Goal: Task Accomplishment & Management: Manage account settings

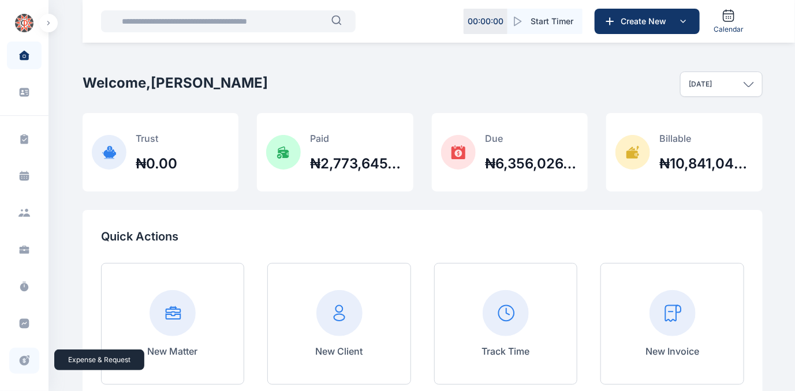
click at [21, 361] on icon at bounding box center [25, 361] width 10 height 10
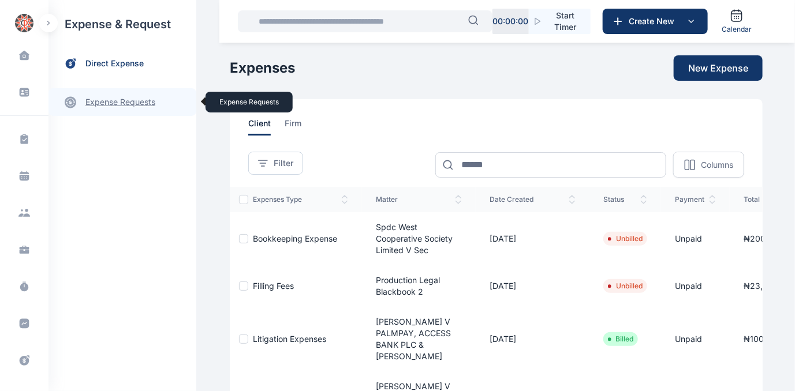
click at [107, 102] on link "expense requests expense requests" at bounding box center [122, 102] width 148 height 28
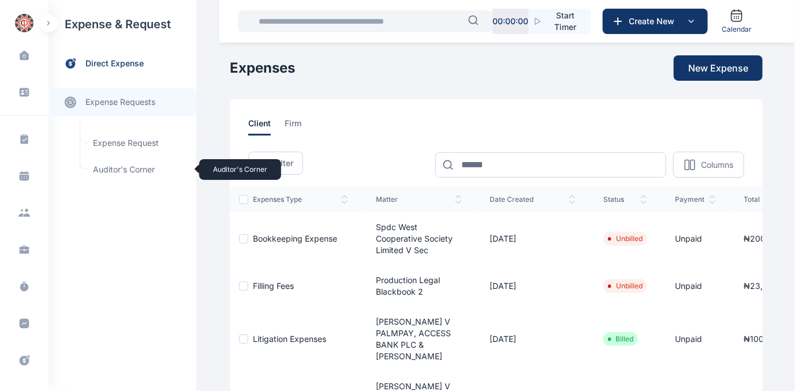
click at [117, 169] on span "Auditor's Corner Auditor's Corner" at bounding box center [138, 170] width 104 height 22
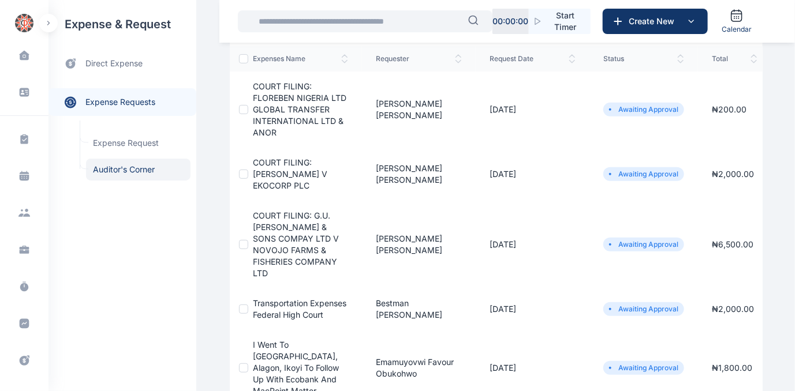
scroll to position [104, 0]
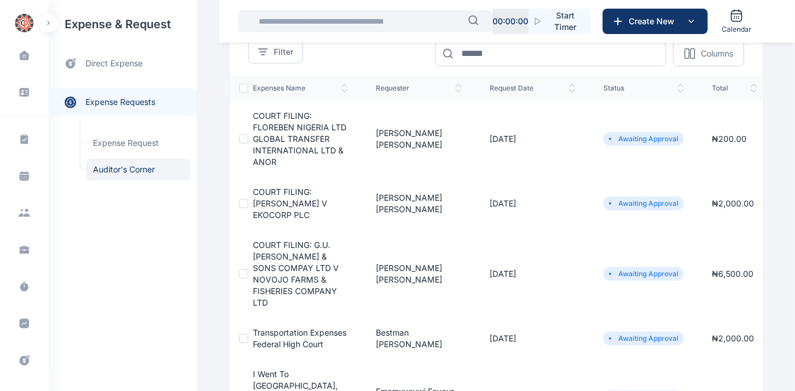
click at [263, 124] on span "COURT FILING: FLOREBEN NIGERIA LTD GLOBAL TRANSFER INTERNATIONAL LTD & ANOR" at bounding box center [299, 139] width 93 height 56
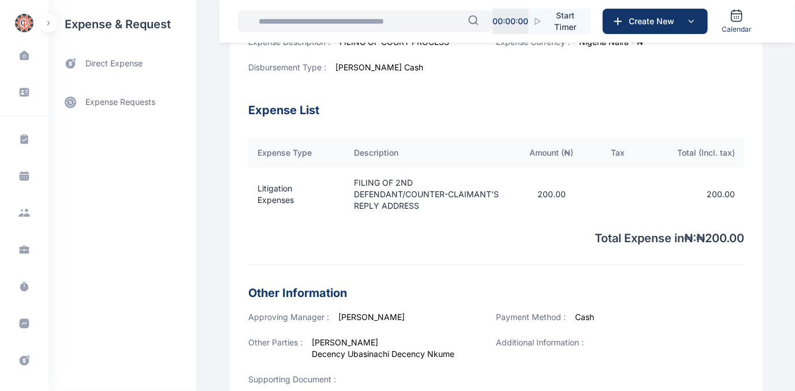
scroll to position [441, 0]
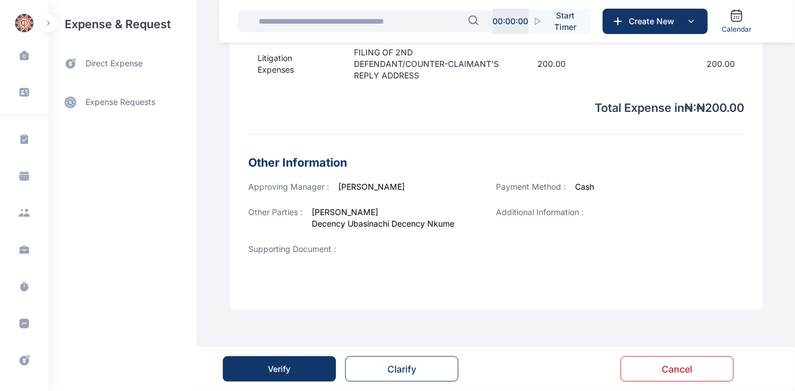
click at [290, 369] on div "Verify" at bounding box center [279, 370] width 23 height 12
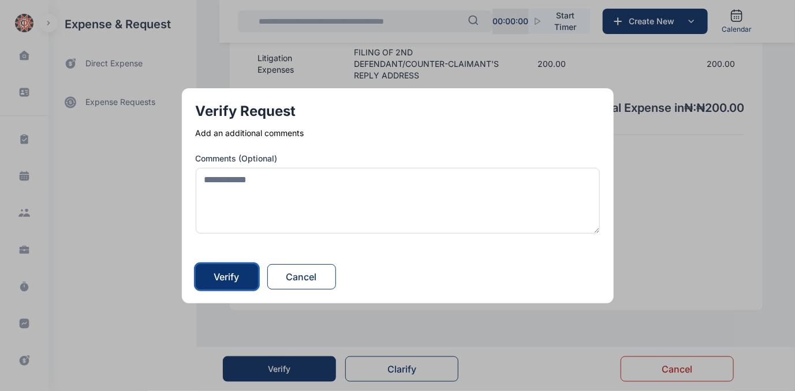
click at [227, 277] on div "Verify" at bounding box center [226, 277] width 25 height 14
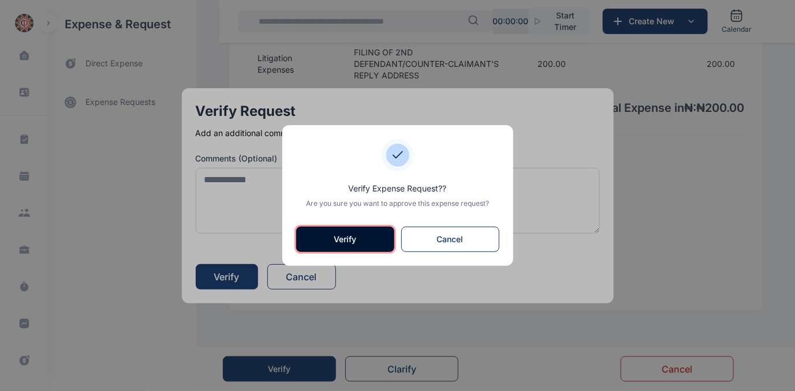
click at [351, 238] on button "Verify" at bounding box center [345, 239] width 98 height 25
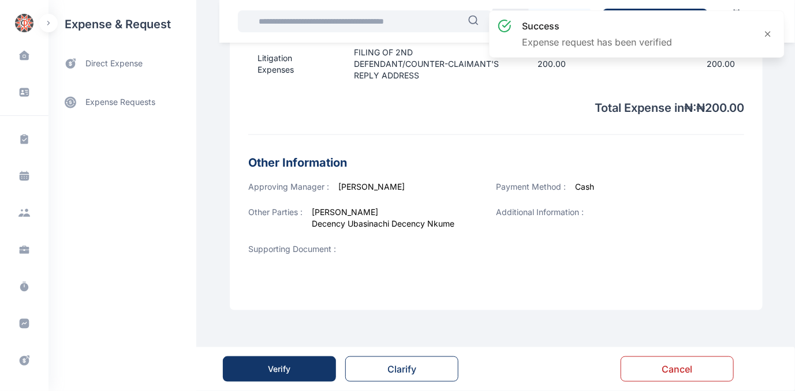
scroll to position [0, 0]
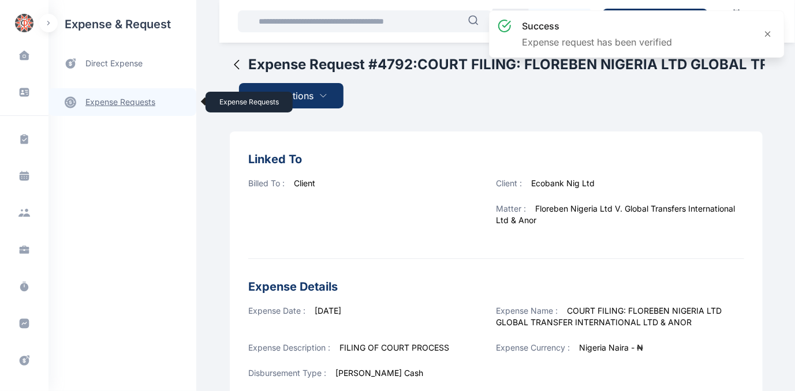
click at [104, 102] on link "expense requests expense requests" at bounding box center [122, 102] width 148 height 28
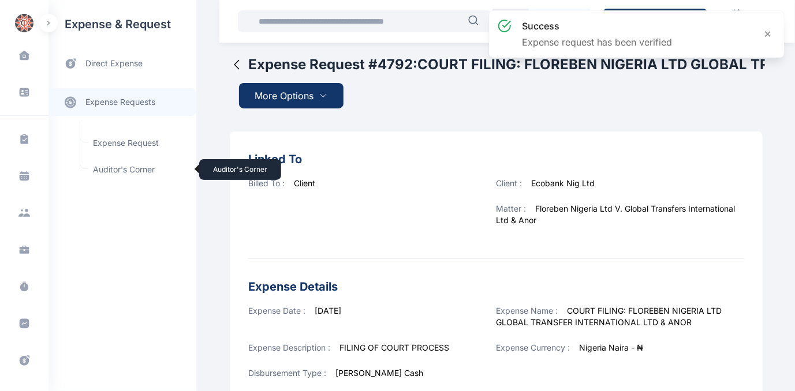
click at [110, 170] on span "Auditor's Corner Auditor's Corner" at bounding box center [138, 170] width 104 height 22
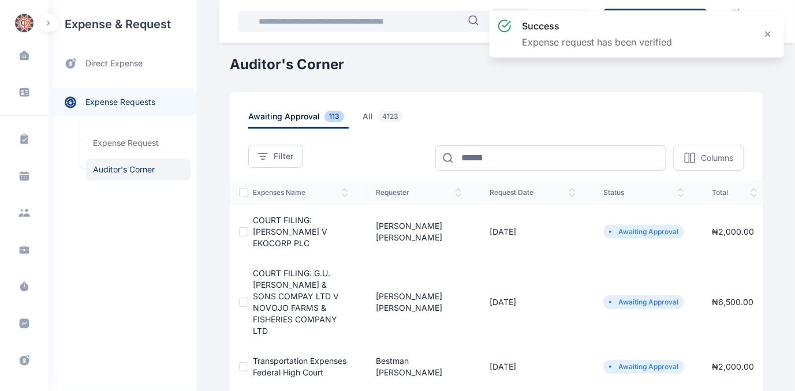
click at [264, 223] on span "COURT FILING: DR. FOLORUNSHO KUKU V EKOCORP PLC" at bounding box center [290, 231] width 74 height 33
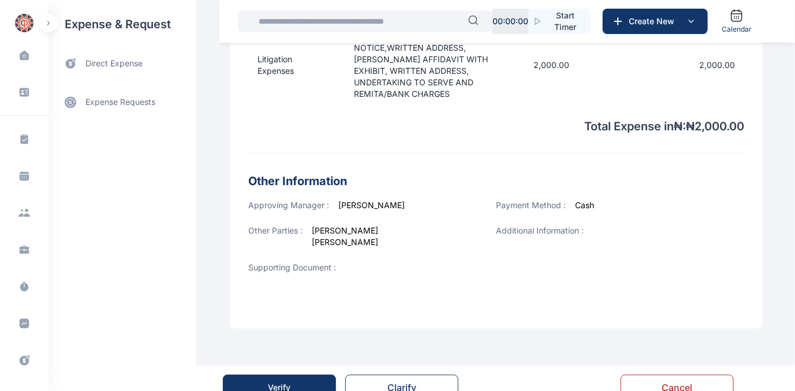
scroll to position [452, 0]
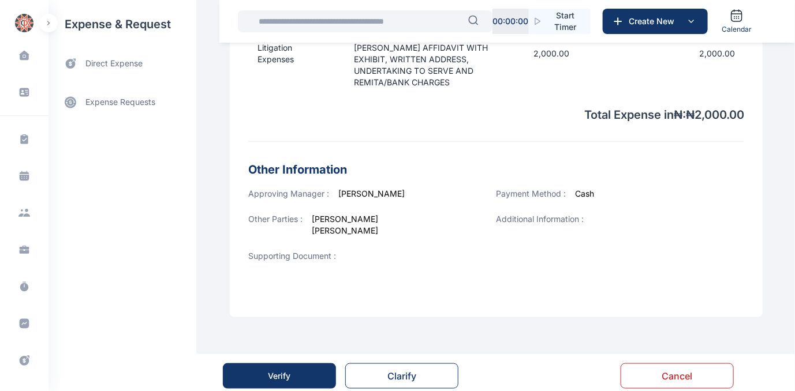
click at [266, 368] on button "Verify" at bounding box center [279, 376] width 113 height 25
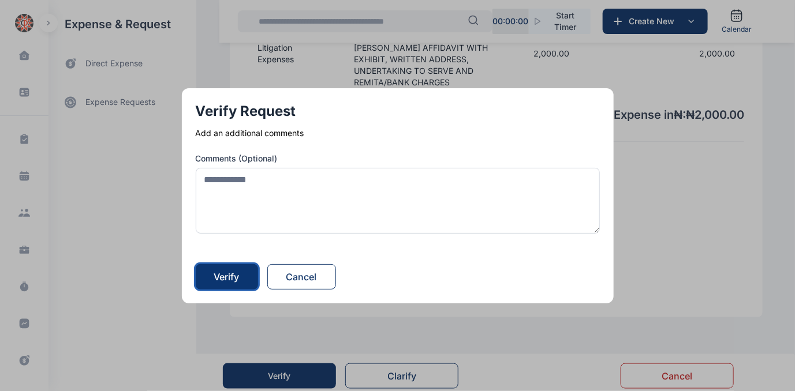
click at [224, 277] on div "Verify" at bounding box center [226, 277] width 25 height 14
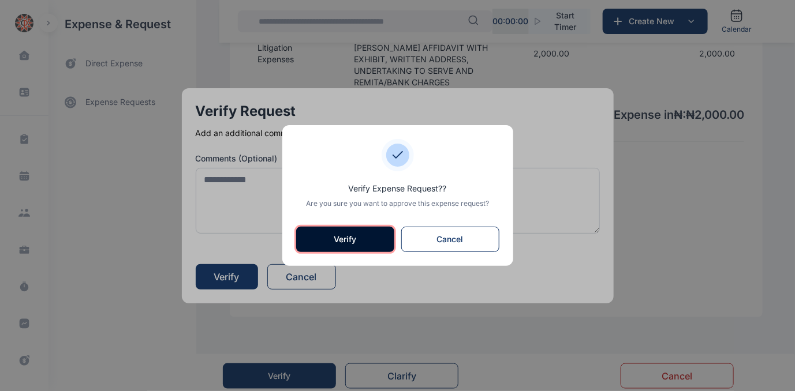
click at [328, 234] on button "Verify" at bounding box center [345, 239] width 98 height 25
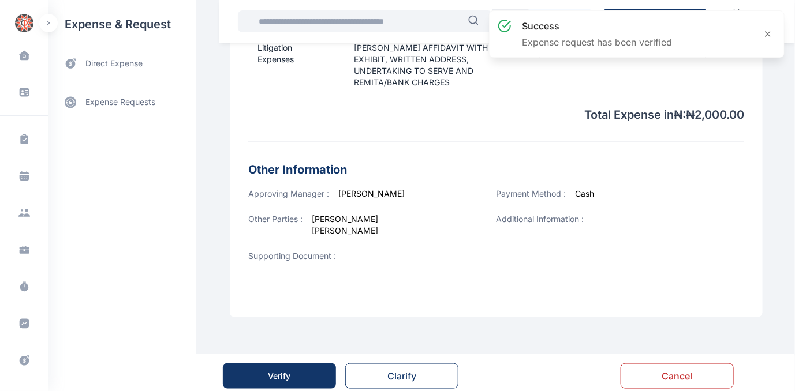
scroll to position [0, 0]
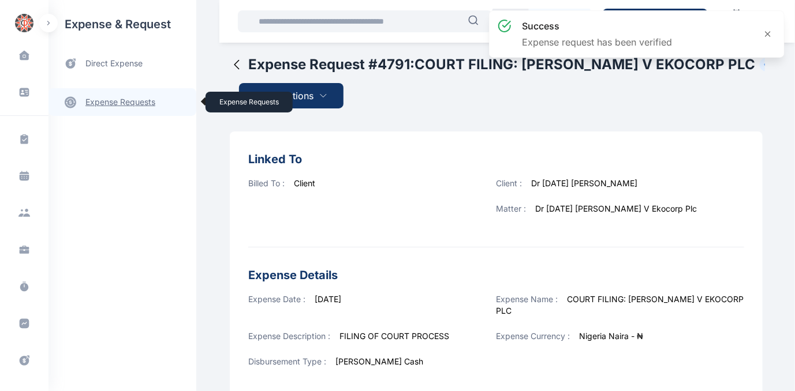
click at [114, 104] on link "expense requests expense requests" at bounding box center [122, 102] width 148 height 28
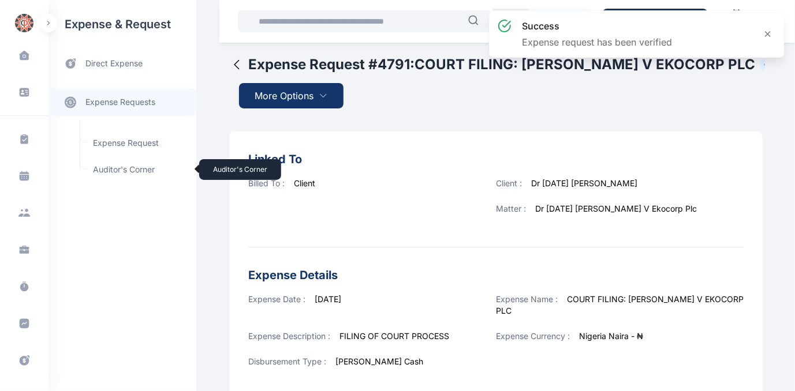
click at [123, 170] on span "Auditor's Corner Auditor's Corner" at bounding box center [138, 170] width 104 height 22
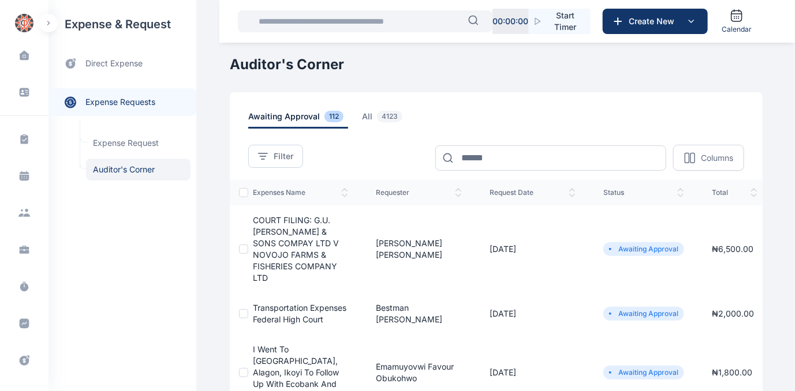
click at [269, 240] on span "COURT FILING: G.U. OKEKE & SONS COMPAY LTD V NOVOJO FARMS & FISHERIES COMPANY L…" at bounding box center [296, 249] width 86 height 68
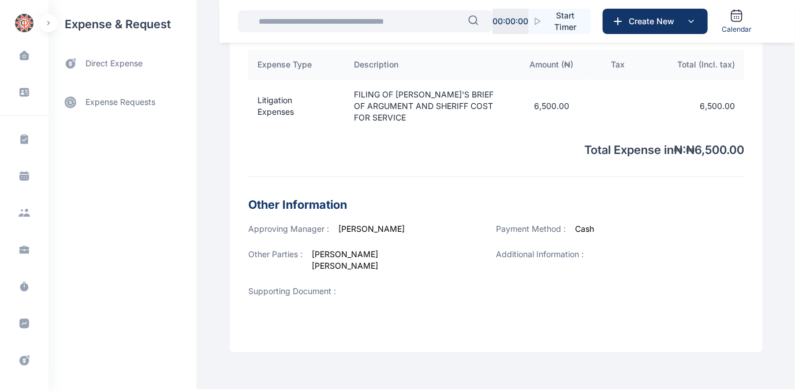
scroll to position [441, 0]
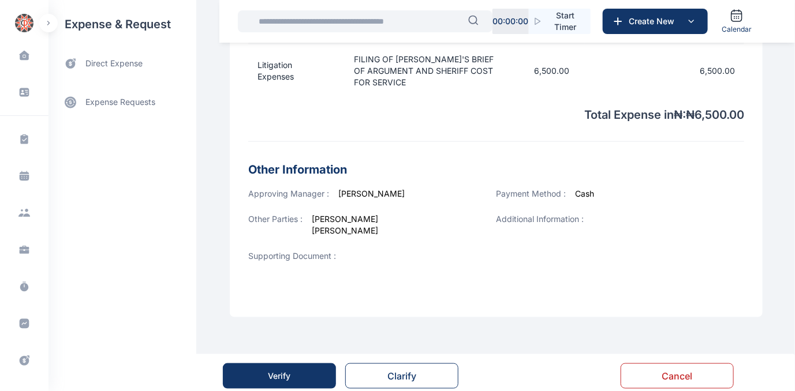
click at [279, 371] on div "Verify" at bounding box center [279, 377] width 23 height 12
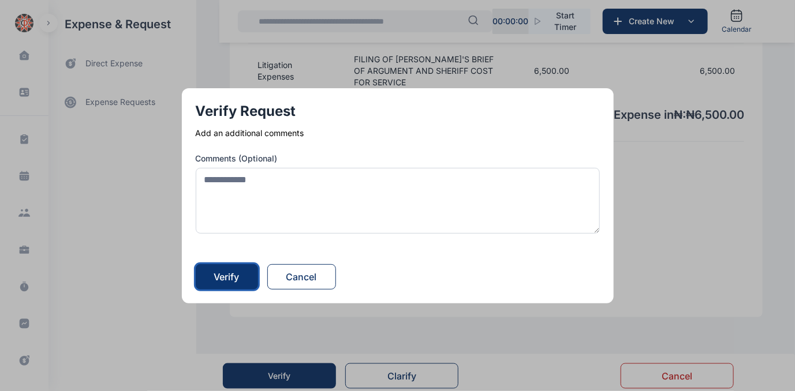
click at [236, 275] on div "Verify" at bounding box center [226, 277] width 25 height 14
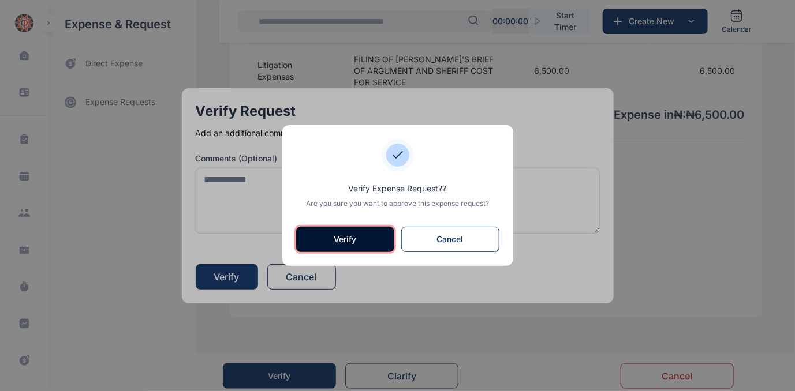
click at [347, 236] on button "Verify" at bounding box center [345, 239] width 98 height 25
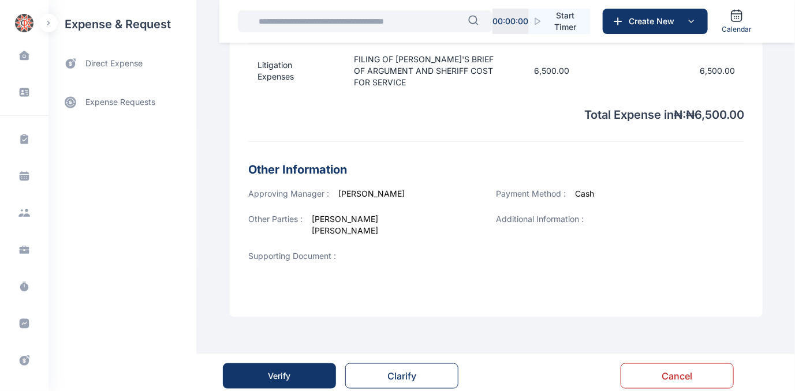
click at [245, 373] on button "Verify" at bounding box center [279, 376] width 113 height 25
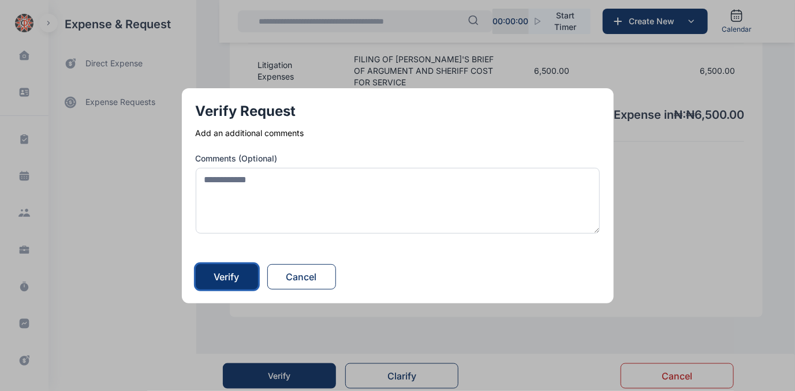
click at [235, 276] on div "Verify" at bounding box center [226, 277] width 25 height 14
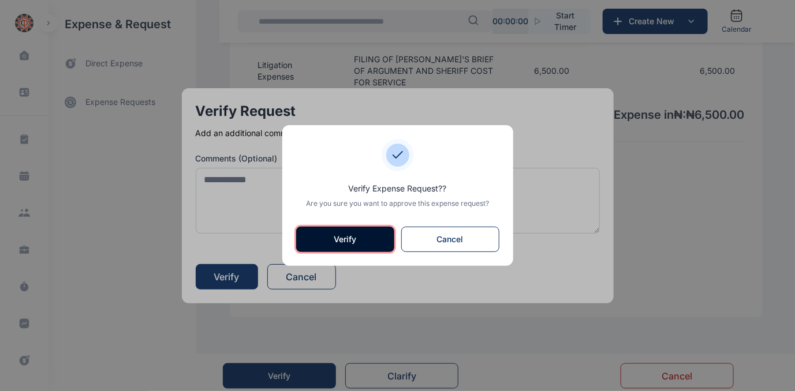
click at [327, 238] on button "Verify" at bounding box center [345, 239] width 98 height 25
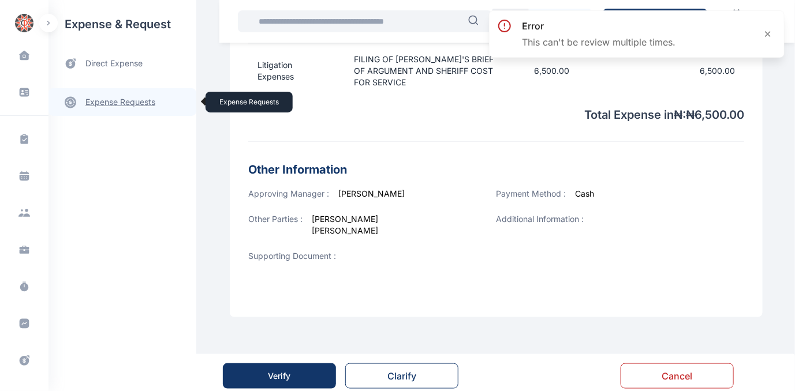
click at [104, 103] on link "expense requests expense requests" at bounding box center [122, 102] width 148 height 28
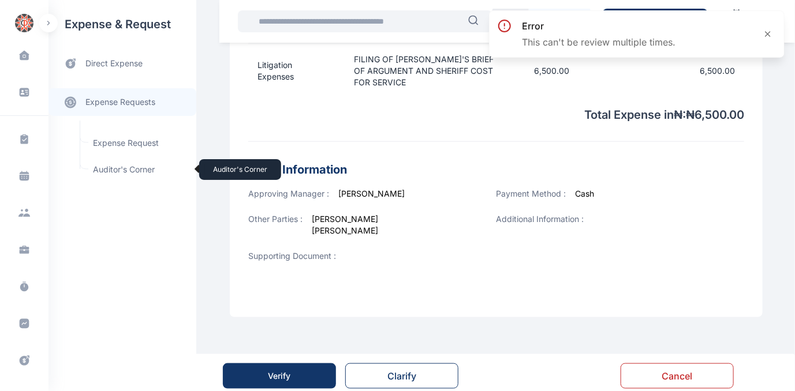
click at [107, 171] on span "Auditor's Corner Auditor's Corner" at bounding box center [138, 170] width 104 height 22
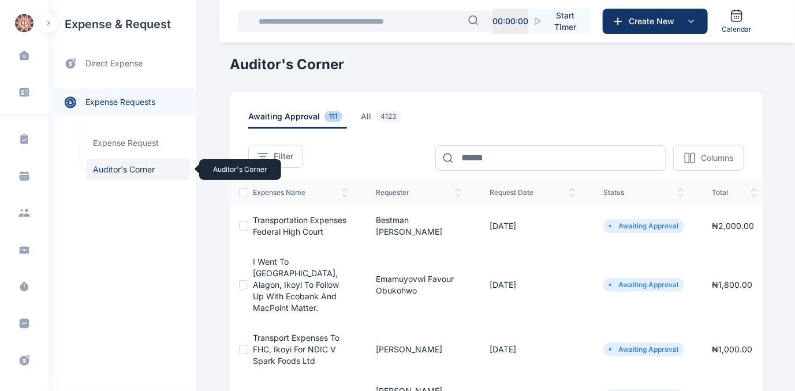
click at [119, 169] on span "Auditor's Corner Auditor's Corner" at bounding box center [138, 170] width 104 height 22
click at [292, 229] on span "Transportation expenses Federal High Court" at bounding box center [299, 225] width 93 height 21
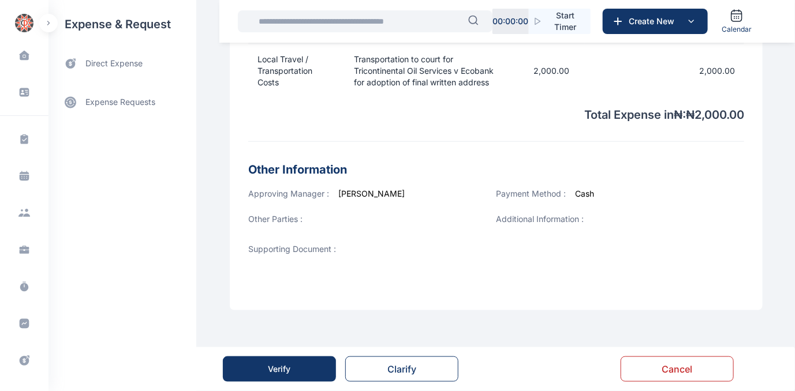
scroll to position [422, 0]
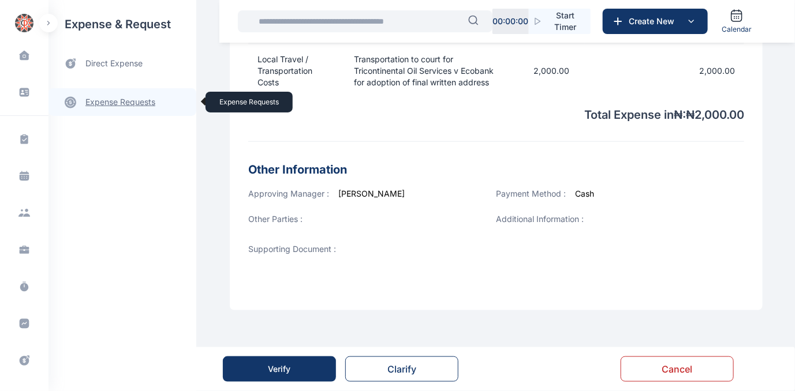
click at [113, 104] on link "expense requests expense requests" at bounding box center [122, 102] width 148 height 28
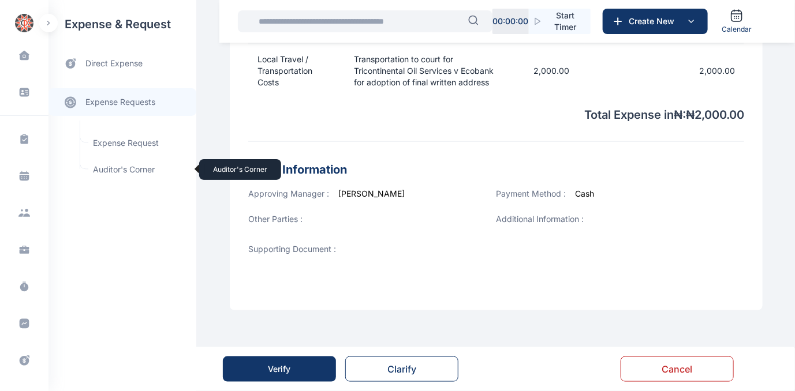
click at [111, 168] on span "Auditor's Corner Auditor's Corner" at bounding box center [138, 170] width 104 height 22
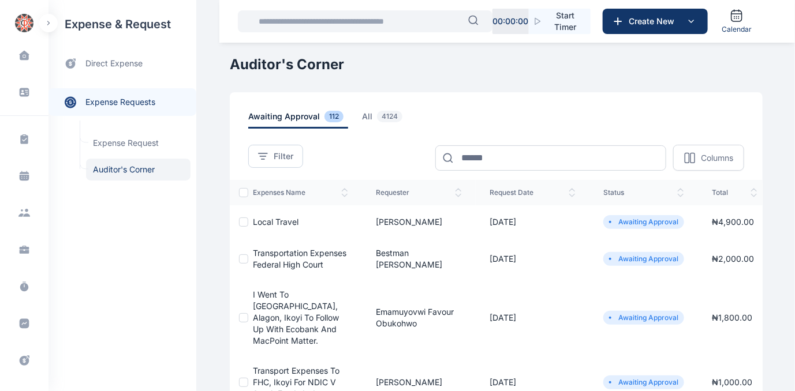
click at [260, 252] on span "Transportation expenses Federal High Court" at bounding box center [299, 258] width 93 height 21
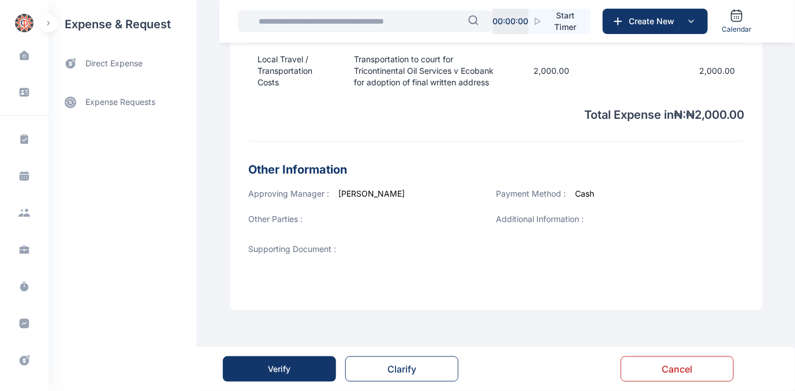
scroll to position [422, 0]
click at [292, 366] on button "Verify" at bounding box center [279, 369] width 113 height 25
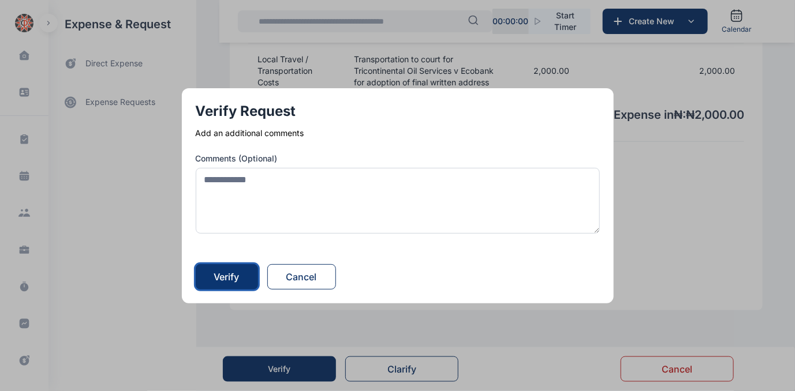
click at [240, 275] on div "Verify" at bounding box center [226, 277] width 25 height 14
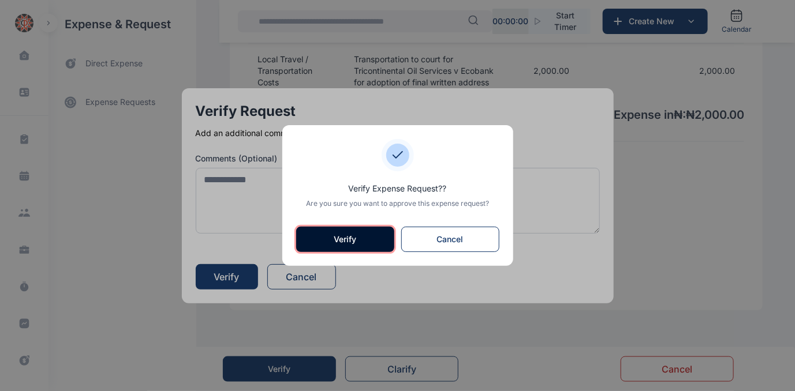
click at [359, 237] on button "Verify" at bounding box center [345, 239] width 98 height 25
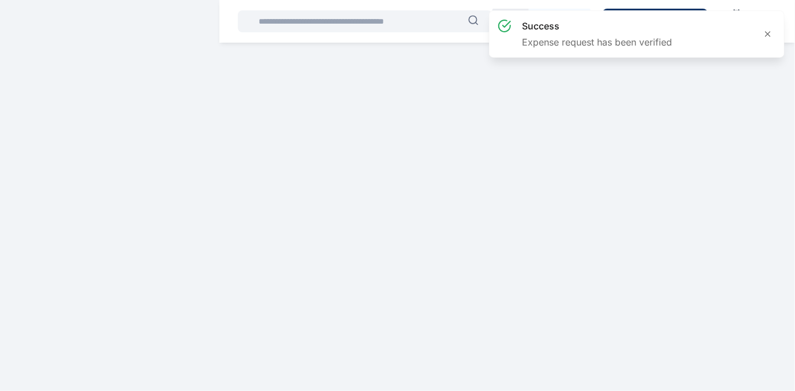
scroll to position [0, 0]
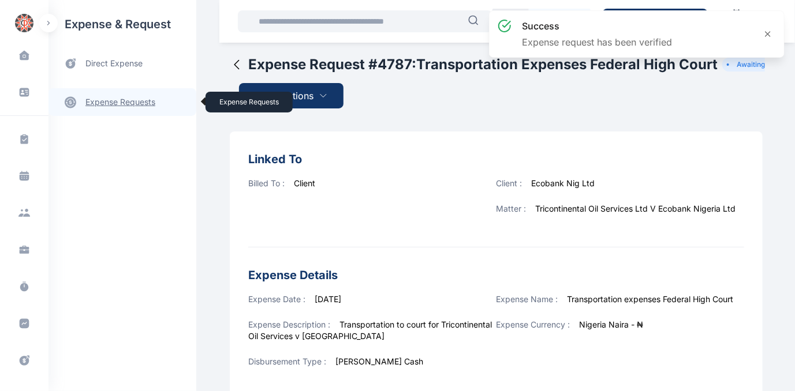
click at [115, 103] on link "expense requests expense requests" at bounding box center [122, 102] width 148 height 28
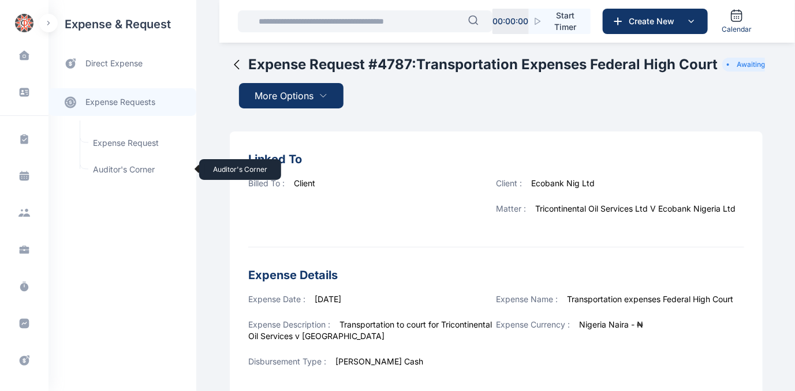
click at [120, 168] on span "Auditor's Corner Auditor's Corner" at bounding box center [138, 170] width 104 height 22
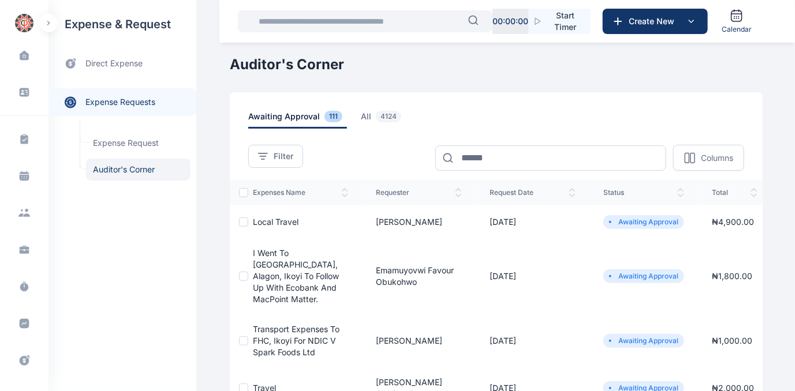
click at [259, 222] on span "Local Travel" at bounding box center [276, 222] width 46 height 10
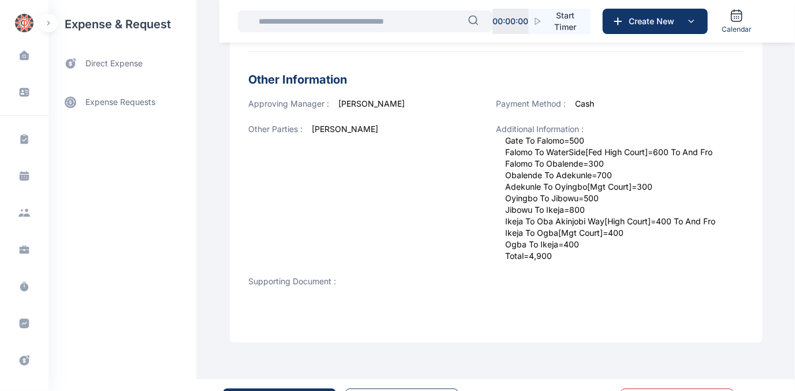
scroll to position [484, 0]
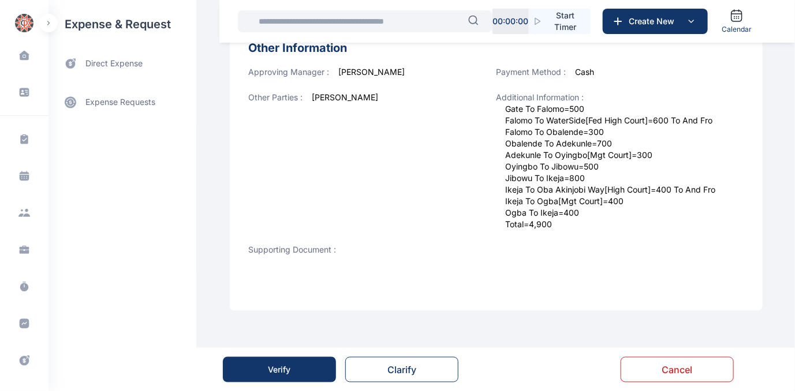
click at [282, 367] on div "Verify" at bounding box center [279, 370] width 23 height 12
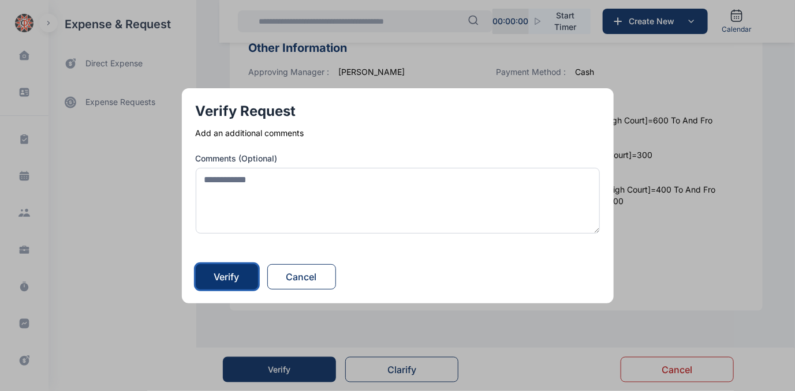
click at [227, 274] on div "Verify" at bounding box center [226, 277] width 25 height 14
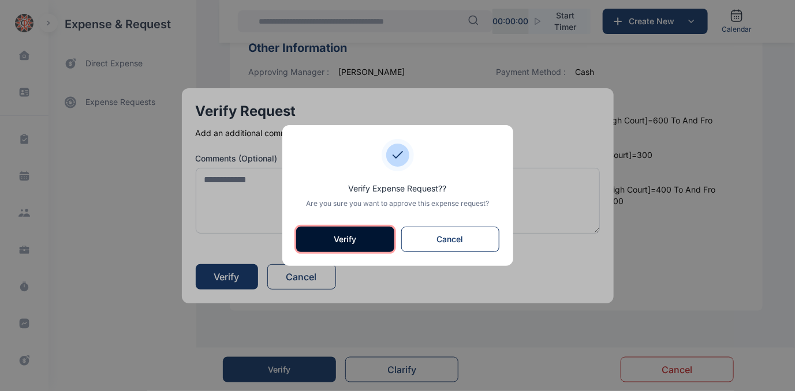
click at [350, 238] on button "Verify" at bounding box center [345, 239] width 98 height 25
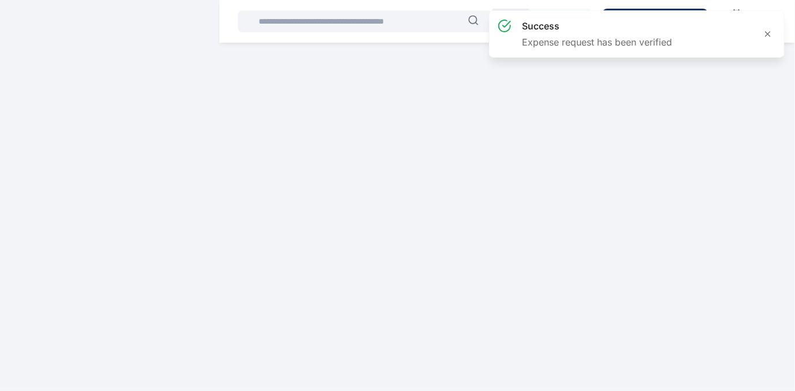
scroll to position [0, 0]
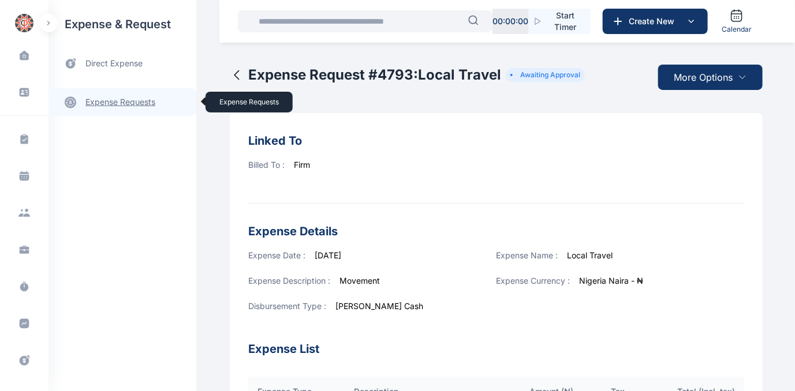
click at [121, 103] on link "expense requests expense requests" at bounding box center [122, 102] width 148 height 28
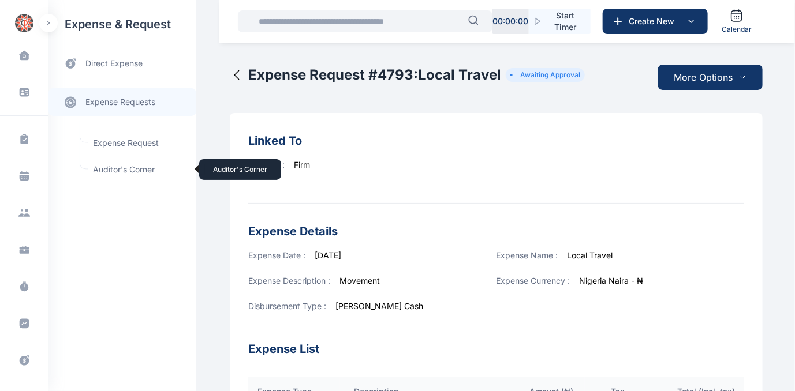
click at [108, 167] on span "Auditor's Corner Auditor's Corner" at bounding box center [138, 170] width 104 height 22
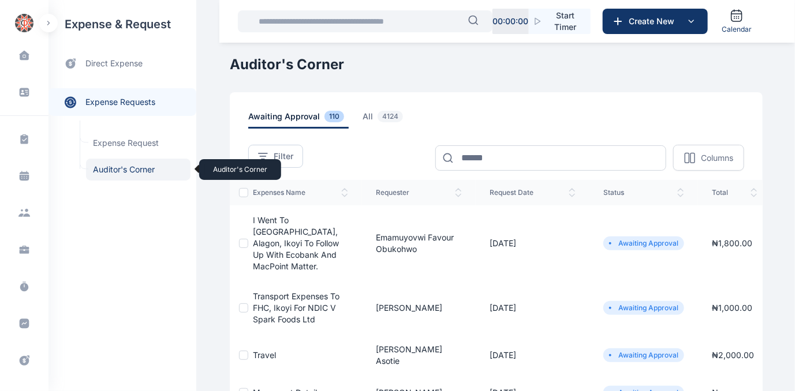
click at [109, 170] on span "Auditor's Corner Auditor's Corner" at bounding box center [138, 170] width 104 height 22
click at [126, 165] on span "Auditor's Corner Auditor's Corner" at bounding box center [138, 170] width 104 height 22
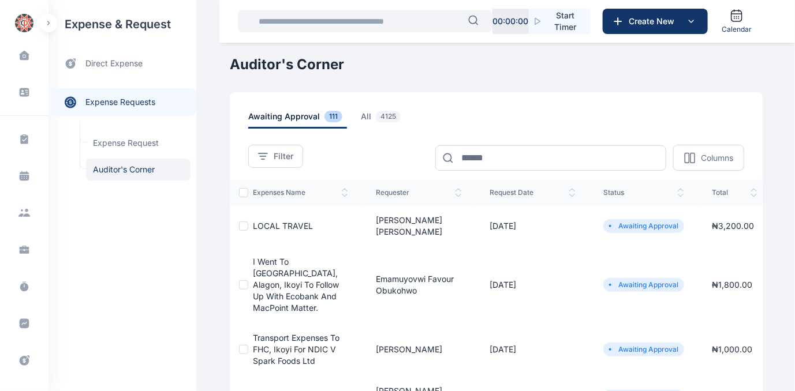
click at [263, 221] on span "LOCAL TRAVEL" at bounding box center [283, 226] width 60 height 10
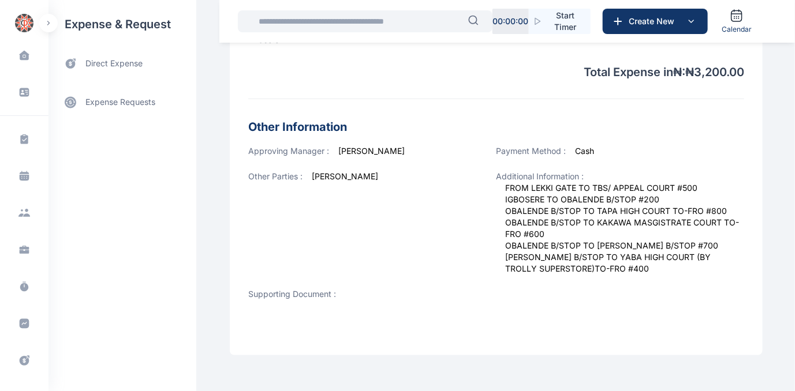
scroll to position [449, 0]
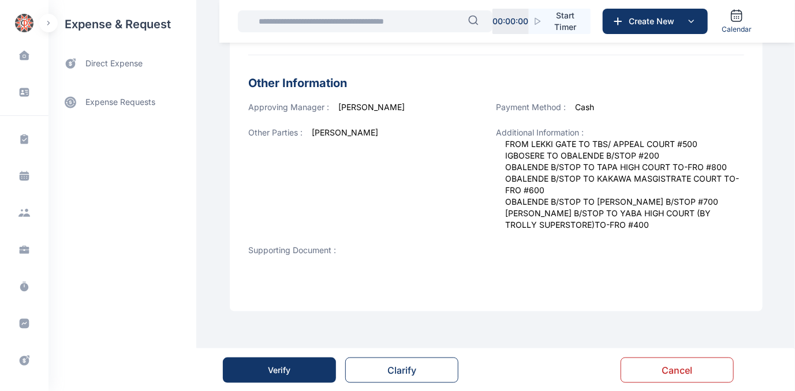
click at [282, 371] on div "Verify" at bounding box center [279, 371] width 23 height 12
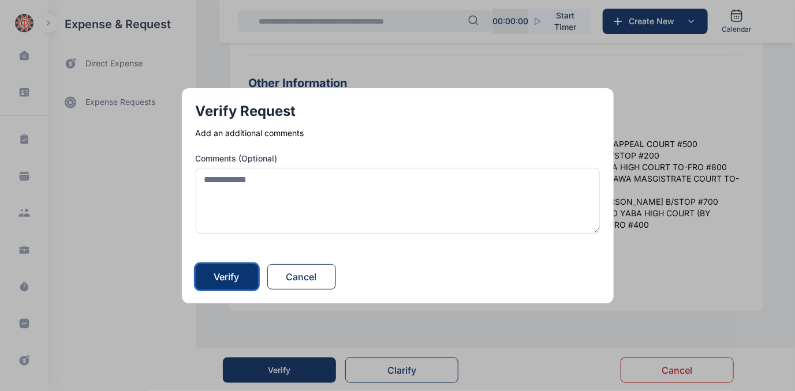
click at [236, 276] on div "Verify" at bounding box center [226, 277] width 25 height 14
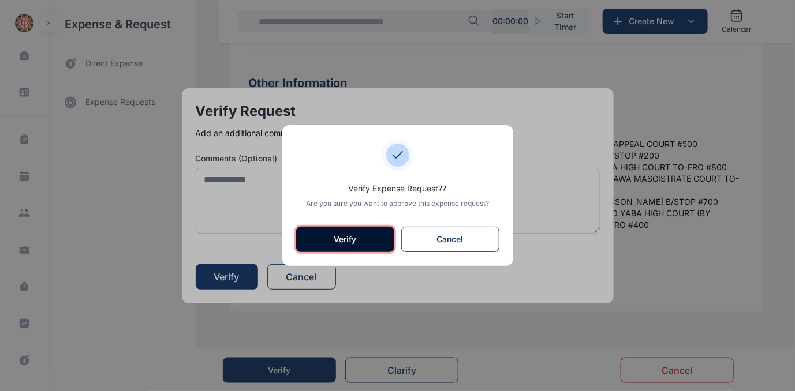
click at [351, 236] on button "Verify" at bounding box center [345, 239] width 98 height 25
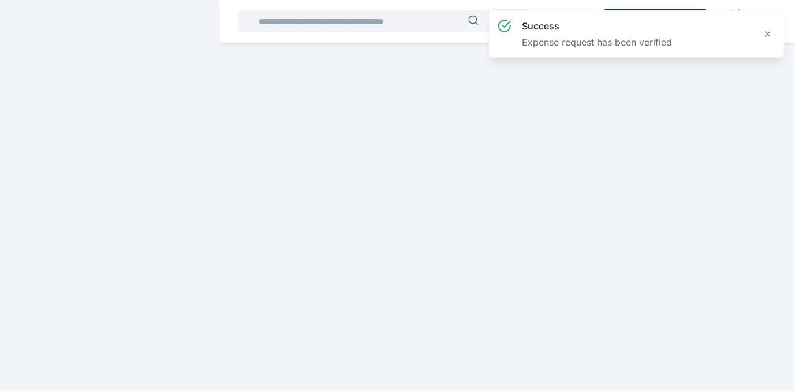
scroll to position [0, 0]
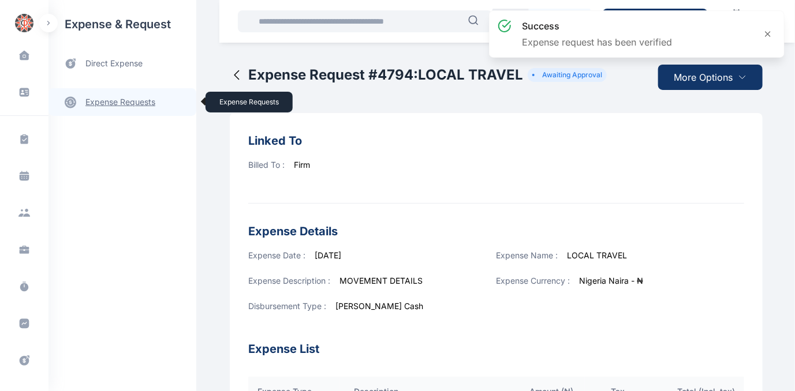
click at [100, 102] on link "expense requests expense requests" at bounding box center [122, 102] width 148 height 28
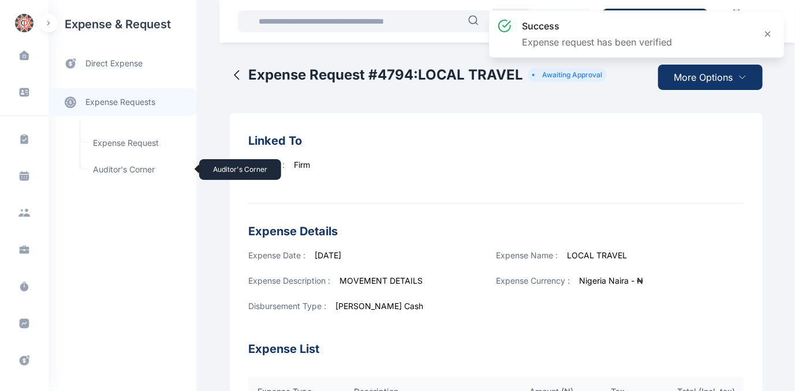
click at [123, 171] on span "Auditor's Corner Auditor's Corner" at bounding box center [138, 170] width 104 height 22
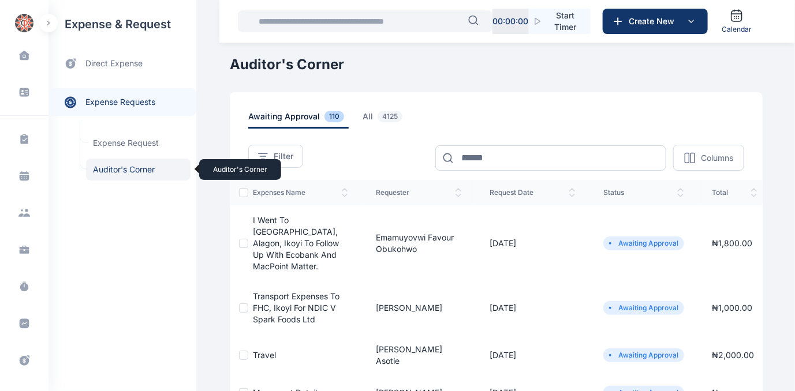
click at [100, 171] on span "Auditor's Corner Auditor's Corner" at bounding box center [138, 170] width 104 height 22
click at [362, 116] on span "all 4125" at bounding box center [384, 120] width 44 height 18
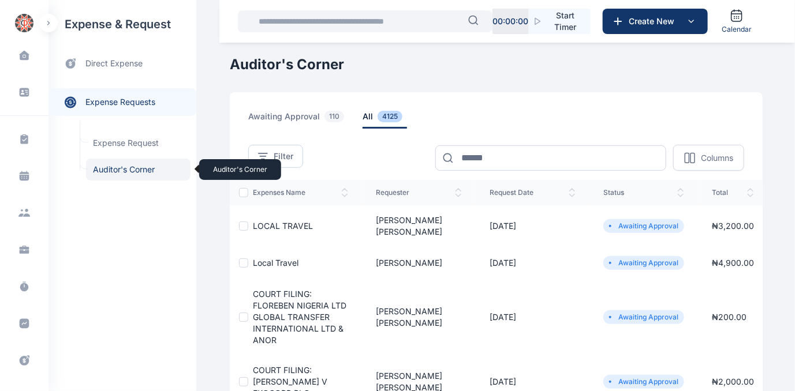
click at [123, 171] on span "Auditor's Corner Auditor's Corner" at bounding box center [138, 170] width 104 height 22
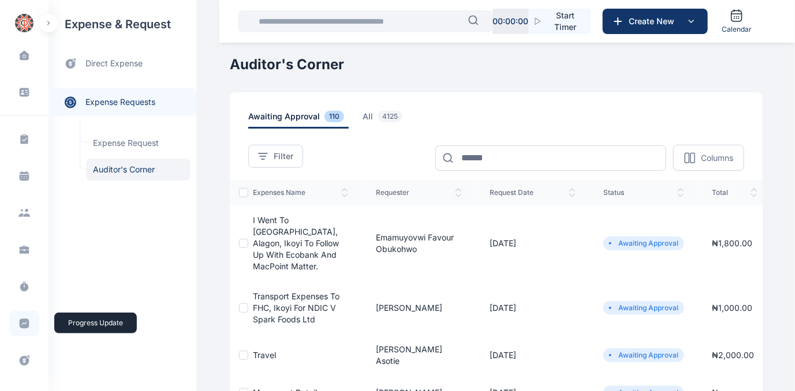
click at [24, 321] on icon at bounding box center [25, 324] width 10 height 10
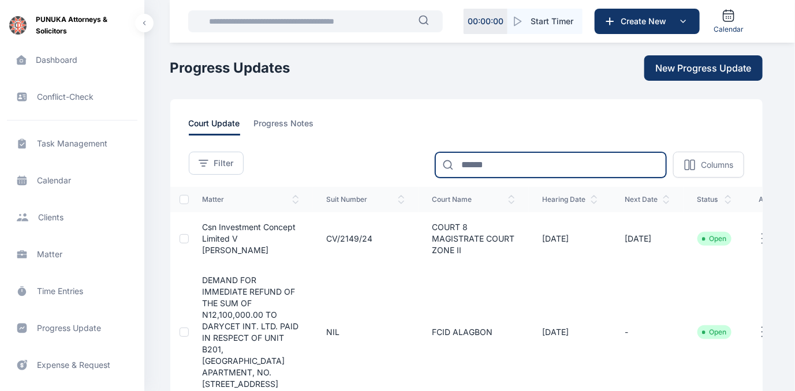
click at [521, 169] on input at bounding box center [550, 164] width 231 height 25
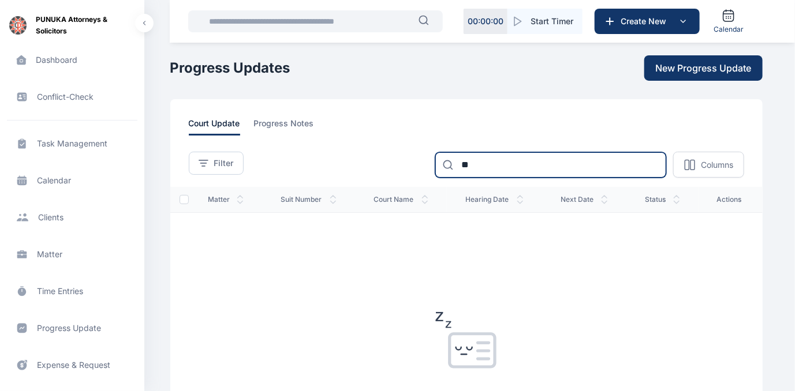
type input "*"
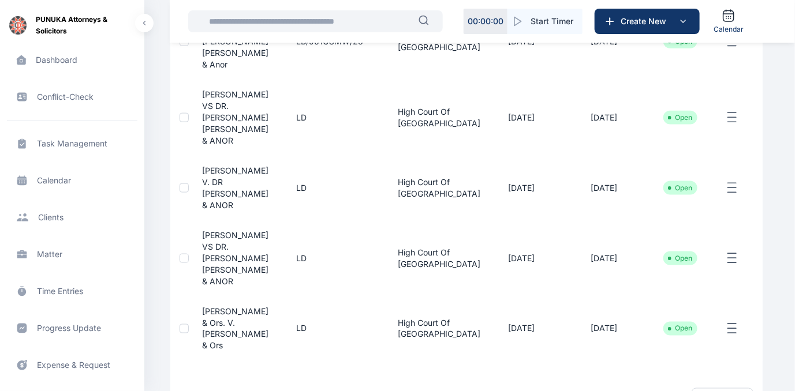
scroll to position [547, 0]
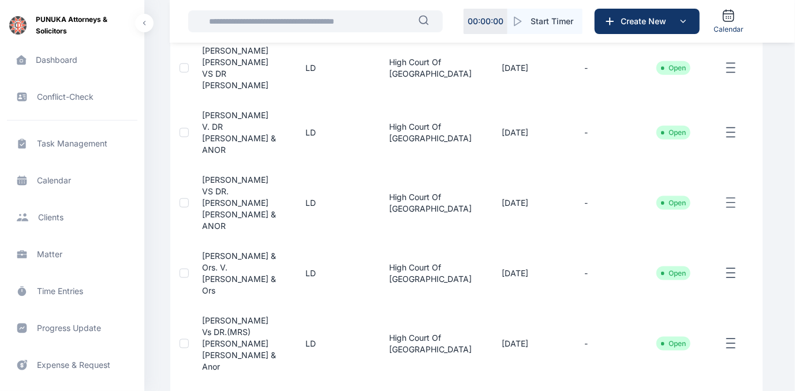
scroll to position [512, 0]
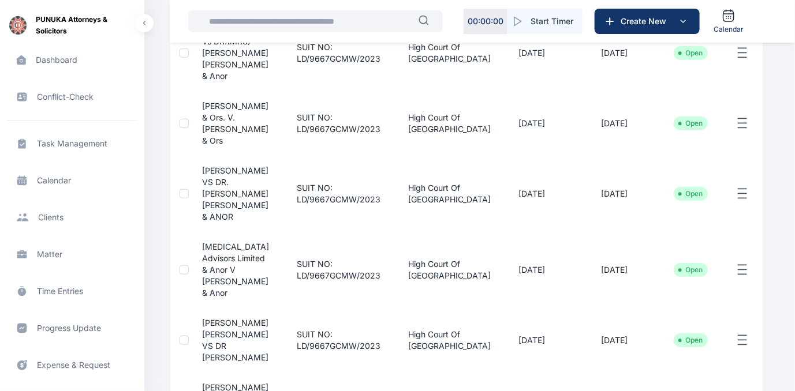
scroll to position [0, 0]
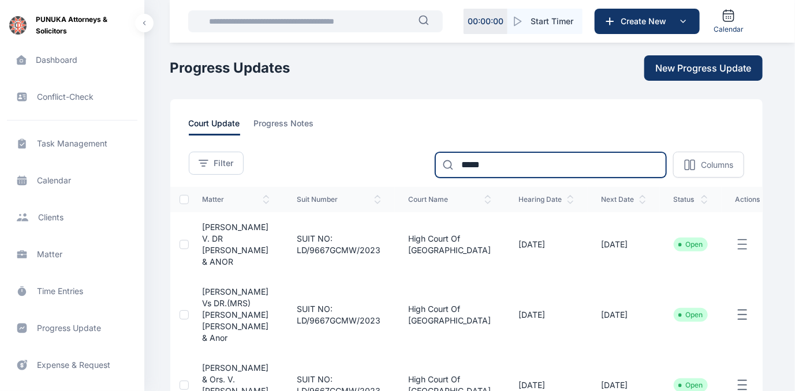
click at [488, 162] on input "*****" at bounding box center [550, 164] width 231 height 25
type input "*"
type input "*****"
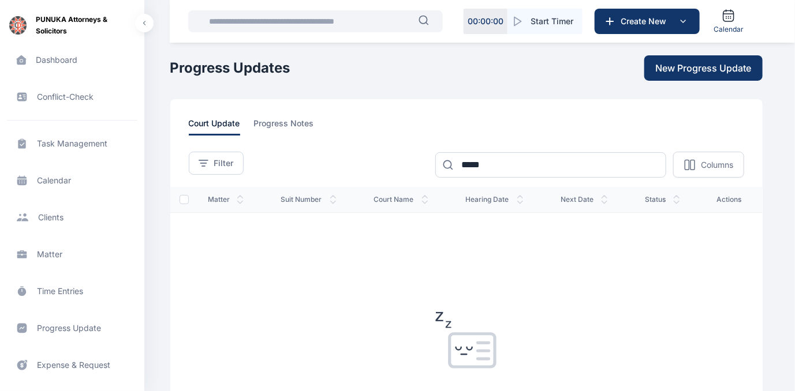
click at [62, 362] on span "Expense & Request expense & request expense & request" at bounding box center [72, 365] width 130 height 28
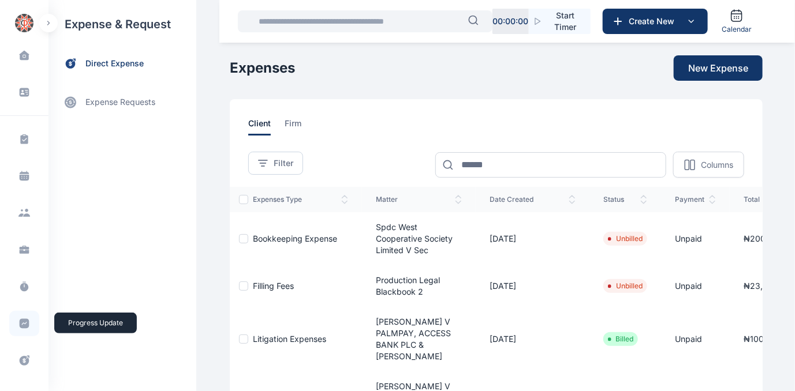
click at [21, 322] on icon at bounding box center [25, 324] width 10 height 10
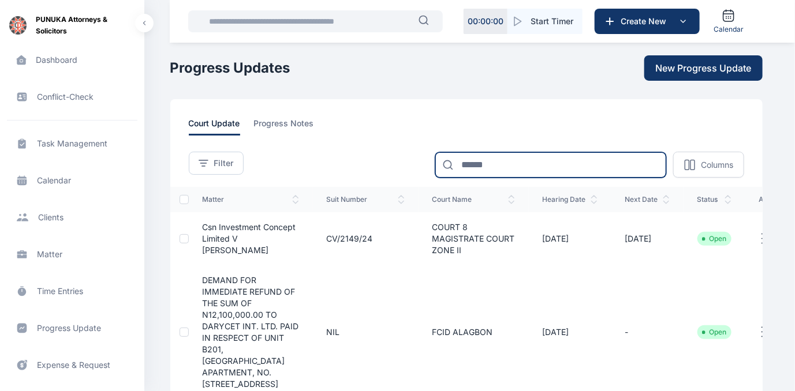
click at [480, 167] on input at bounding box center [550, 164] width 231 height 25
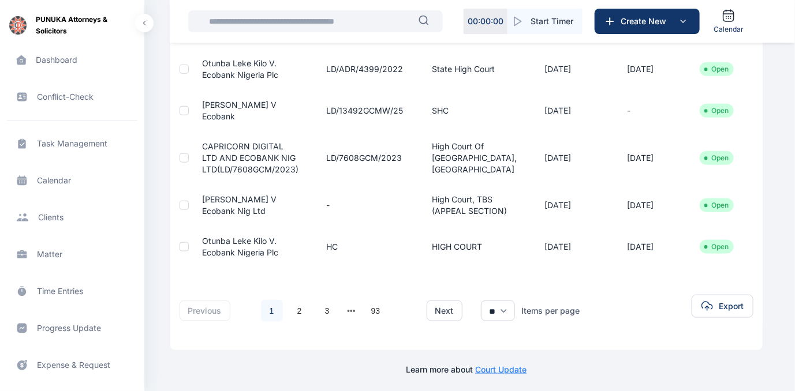
scroll to position [420, 0]
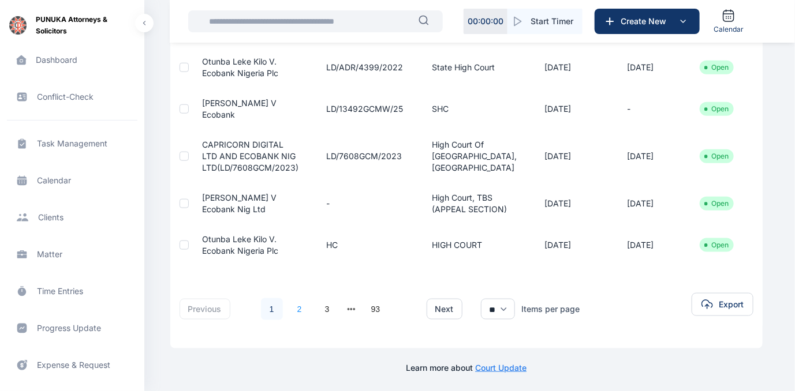
click at [295, 320] on link "2" at bounding box center [300, 309] width 22 height 22
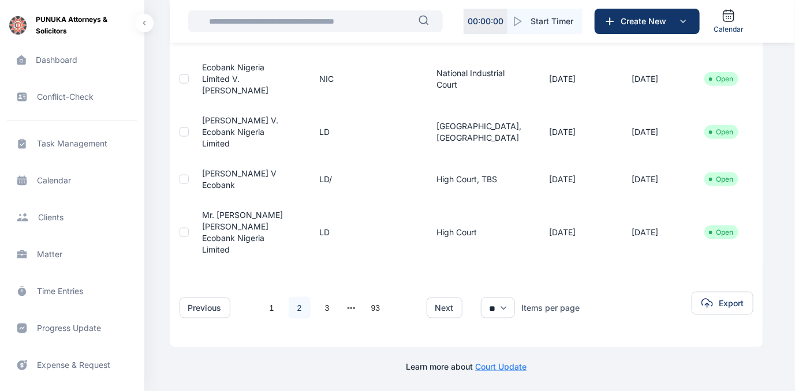
scroll to position [506, 0]
click at [326, 302] on link "3" at bounding box center [327, 308] width 22 height 22
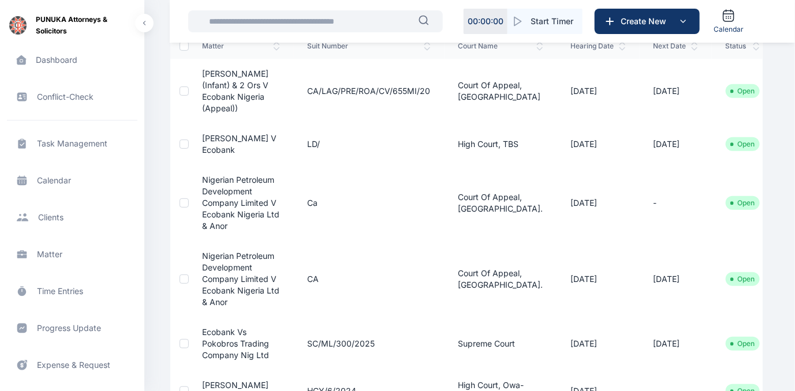
scroll to position [0, 0]
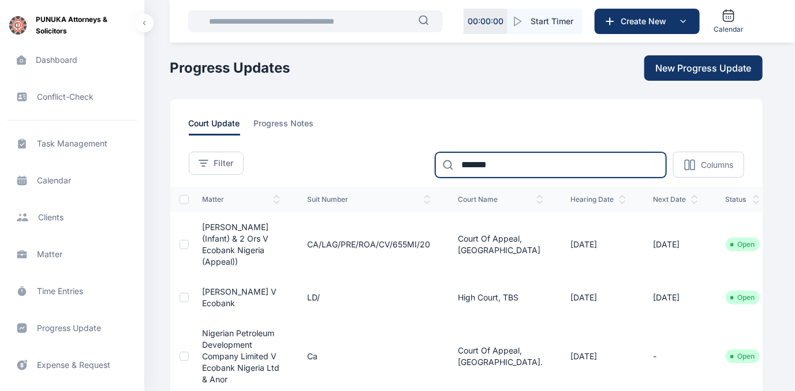
click at [511, 163] on input "*******" at bounding box center [550, 164] width 231 height 25
type input "*"
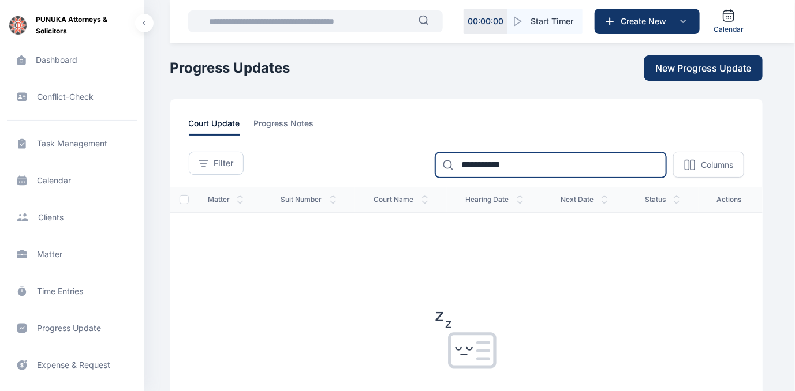
click at [473, 161] on input "**********" at bounding box center [550, 164] width 231 height 25
click at [473, 163] on input "**********" at bounding box center [550, 164] width 231 height 25
click at [472, 167] on input "**********" at bounding box center [550, 164] width 231 height 25
click at [465, 163] on input "********" at bounding box center [550, 164] width 231 height 25
type input "*******"
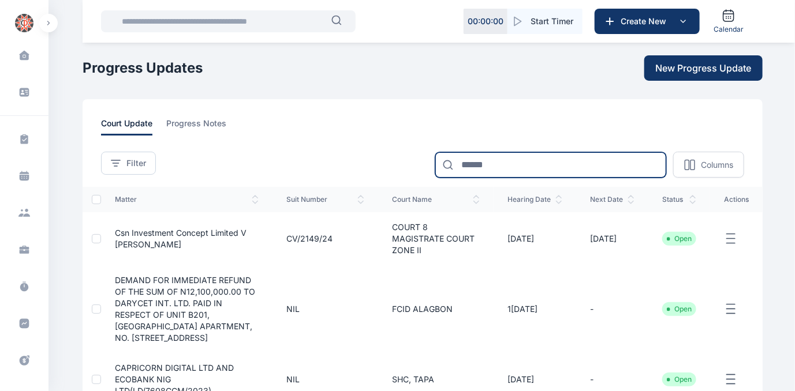
click at [492, 164] on input at bounding box center [550, 164] width 231 height 25
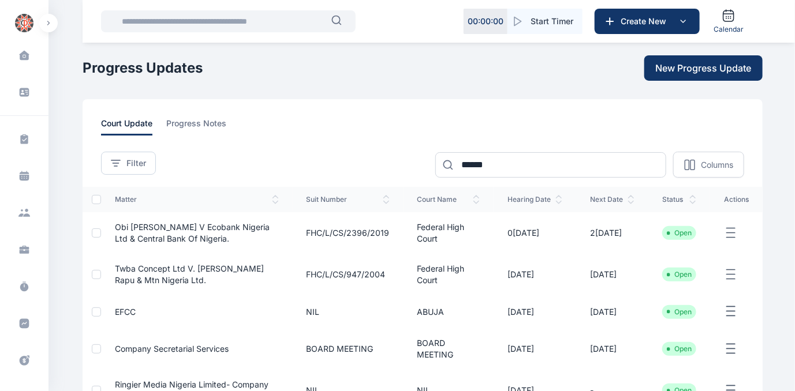
click at [456, 169] on div at bounding box center [447, 164] width 25 height 25
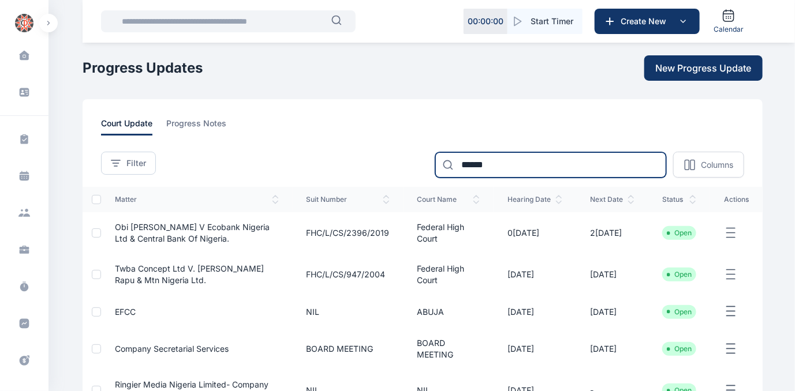
click at [526, 166] on input "******" at bounding box center [550, 164] width 231 height 25
type input "*"
type input "**********"
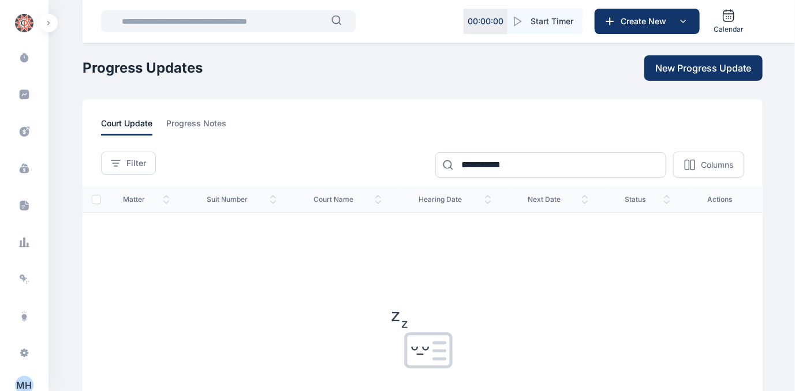
scroll to position [237, 0]
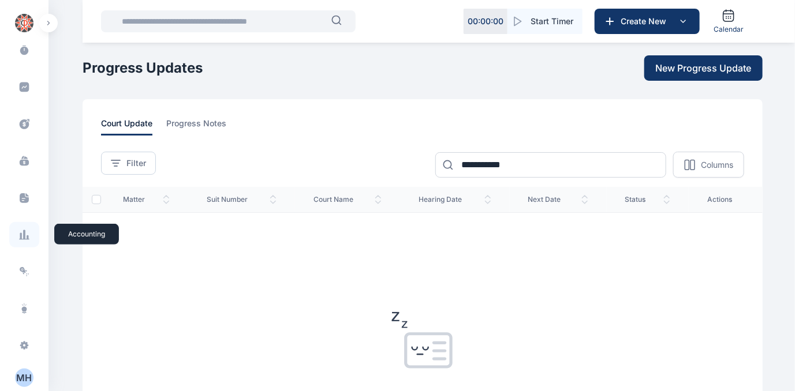
click at [18, 234] on icon at bounding box center [24, 235] width 12 height 12
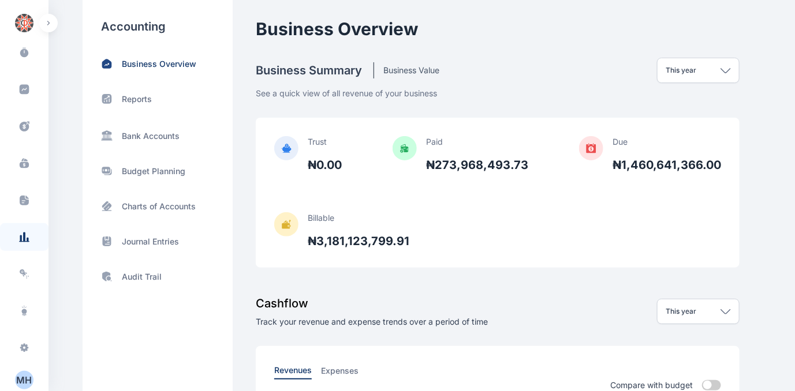
scroll to position [237, 0]
click at [23, 160] on icon at bounding box center [24, 163] width 9 height 6
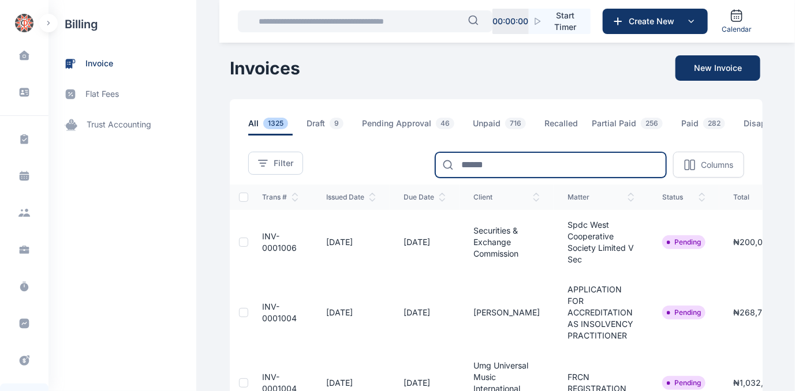
click at [488, 164] on input at bounding box center [550, 164] width 231 height 25
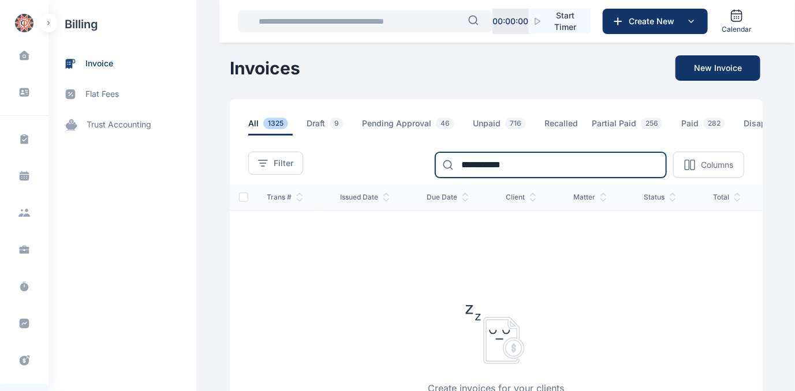
click at [475, 169] on input "**********" at bounding box center [550, 164] width 231 height 25
click at [472, 167] on input "**********" at bounding box center [550, 164] width 231 height 25
type input "**********"
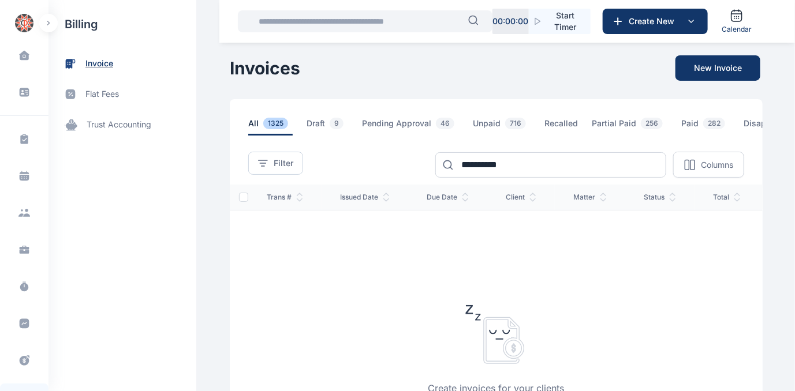
click at [94, 62] on span "invoice" at bounding box center [99, 64] width 28 height 12
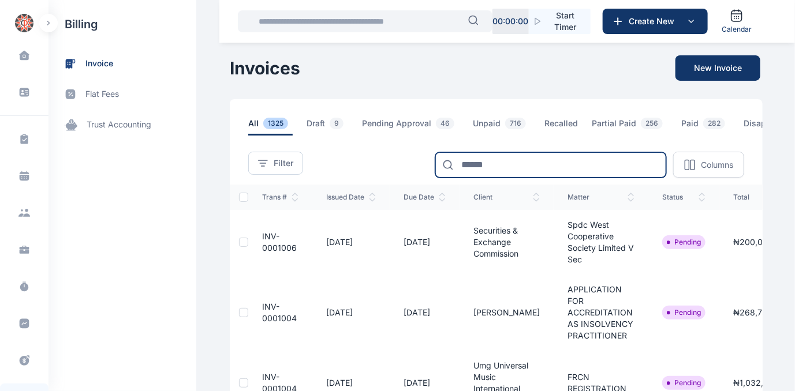
click at [467, 168] on input at bounding box center [550, 164] width 231 height 25
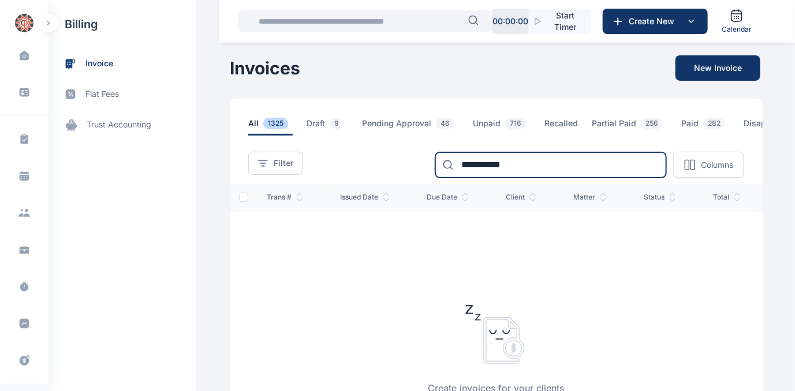
click at [472, 169] on input "**********" at bounding box center [550, 164] width 231 height 25
click at [470, 170] on input "**********" at bounding box center [550, 164] width 231 height 25
click at [511, 170] on input "**********" at bounding box center [550, 164] width 231 height 25
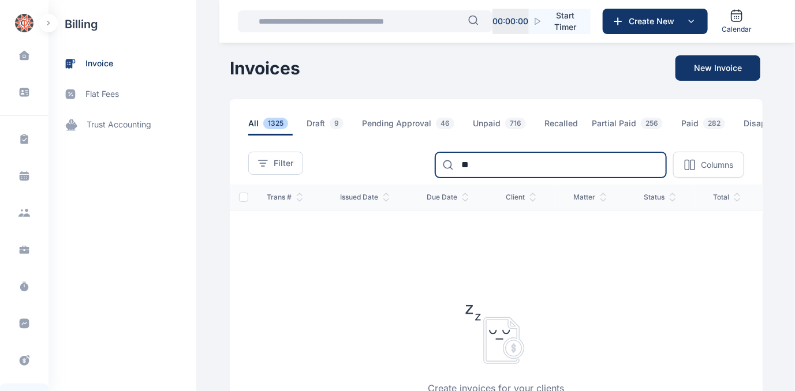
type input "*"
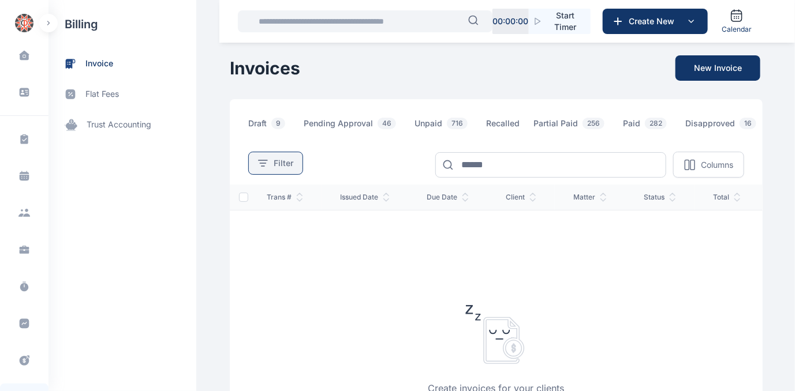
click at [274, 164] on span "Filter" at bounding box center [284, 164] width 20 height 12
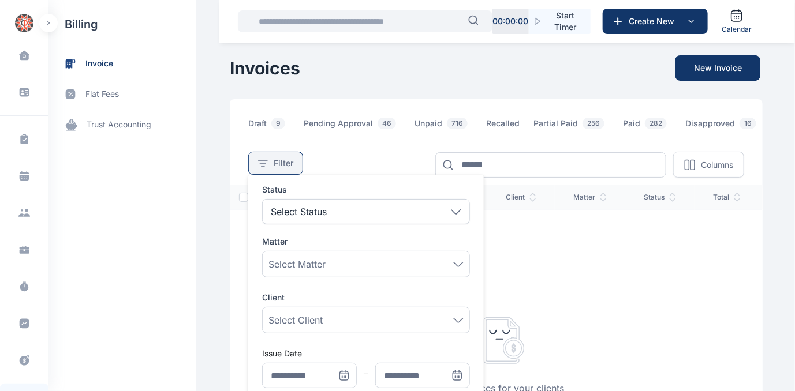
click at [274, 166] on span "Filter" at bounding box center [284, 164] width 20 height 12
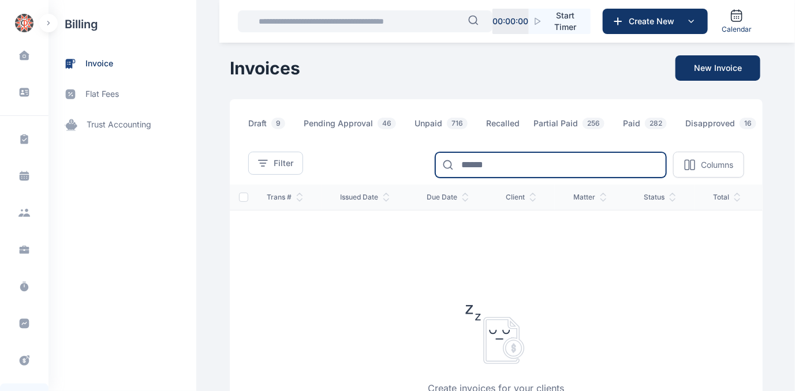
click at [505, 162] on input at bounding box center [550, 164] width 231 height 25
click at [469, 167] on input "*********" at bounding box center [550, 164] width 231 height 25
click at [476, 167] on input "**********" at bounding box center [550, 164] width 231 height 25
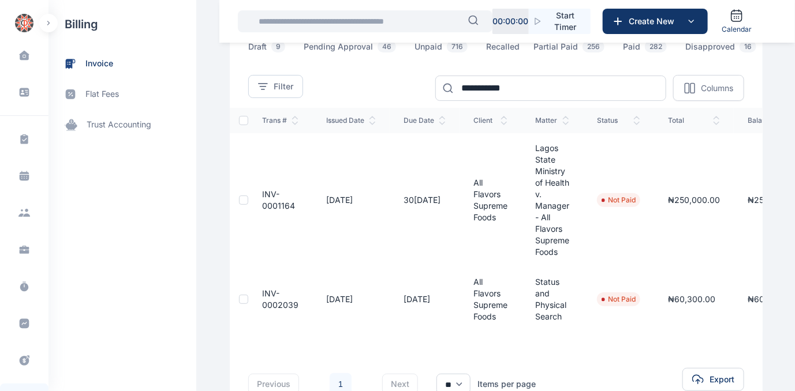
scroll to position [0, 0]
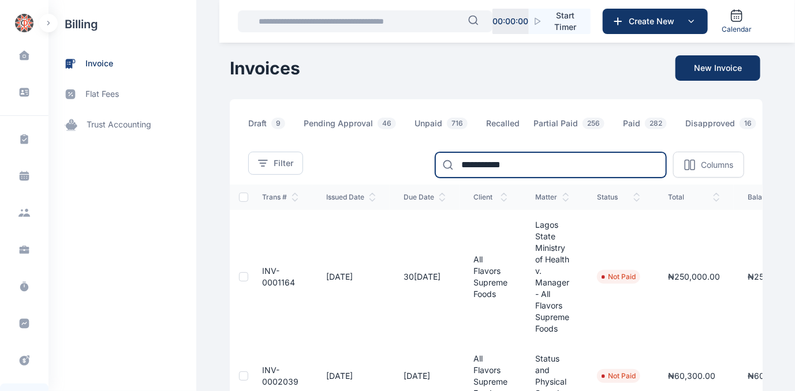
click at [478, 167] on input "**********" at bounding box center [550, 164] width 231 height 25
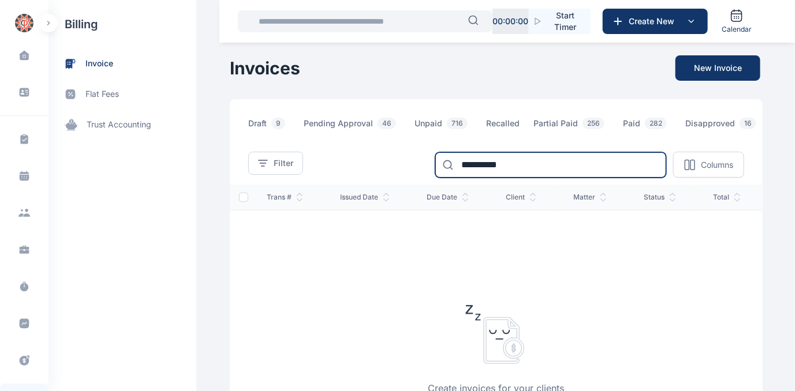
click at [491, 170] on input "**********" at bounding box center [550, 164] width 231 height 25
type input "**********"
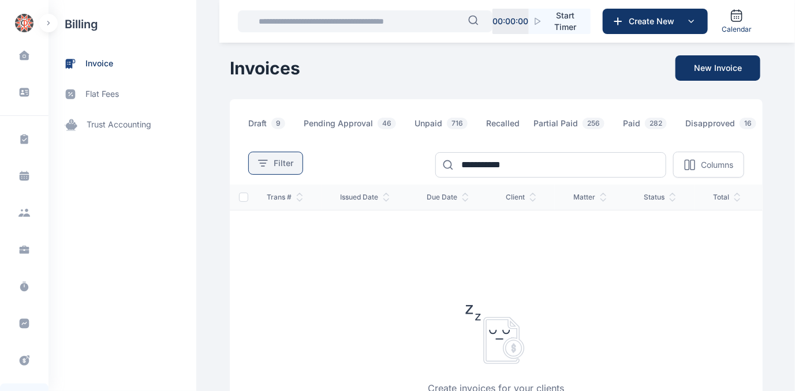
click at [278, 169] on span "Filter" at bounding box center [284, 164] width 20 height 12
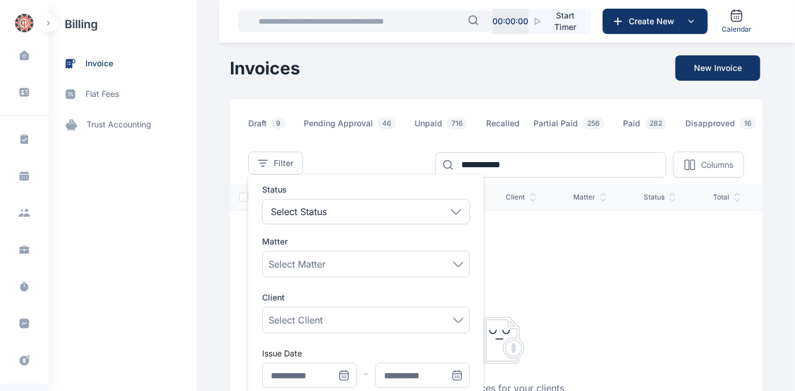
click at [454, 266] on icon "Menu" at bounding box center [458, 264] width 9 height 4
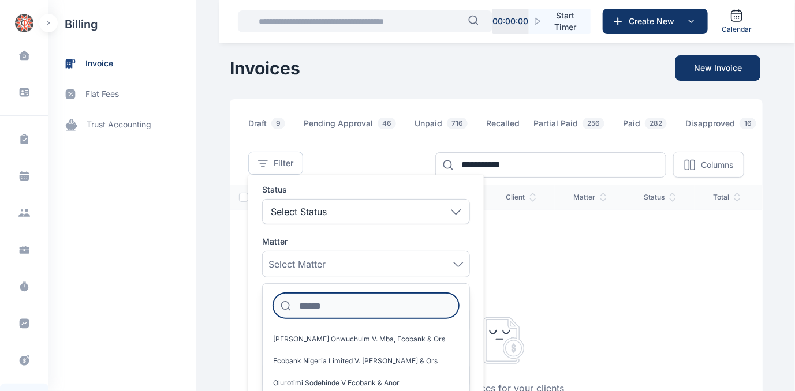
click at [381, 302] on input "Menu" at bounding box center [366, 305] width 186 height 25
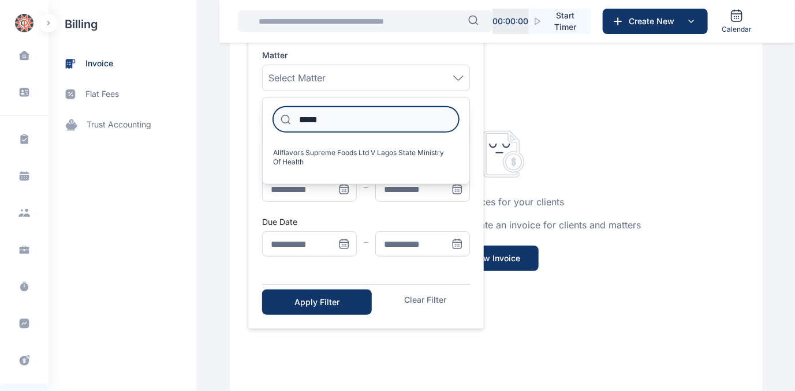
scroll to position [209, 0]
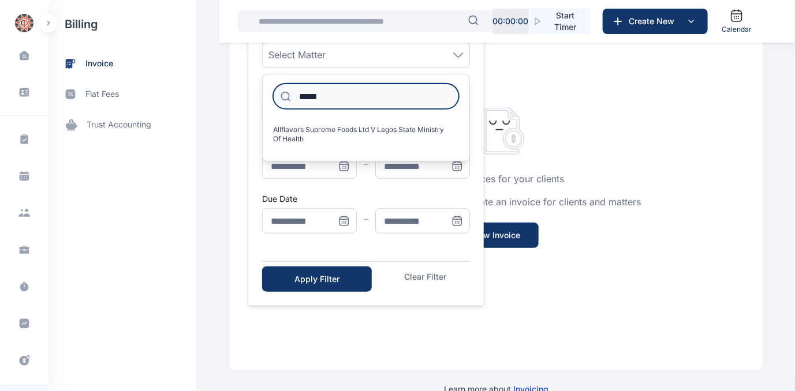
type input "*****"
